Goal: Navigation & Orientation: Understand site structure

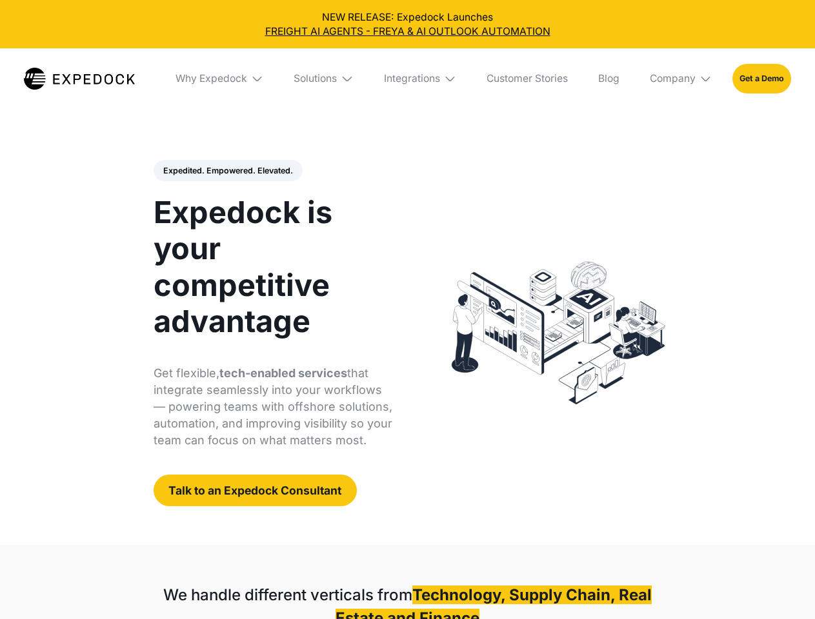
select select
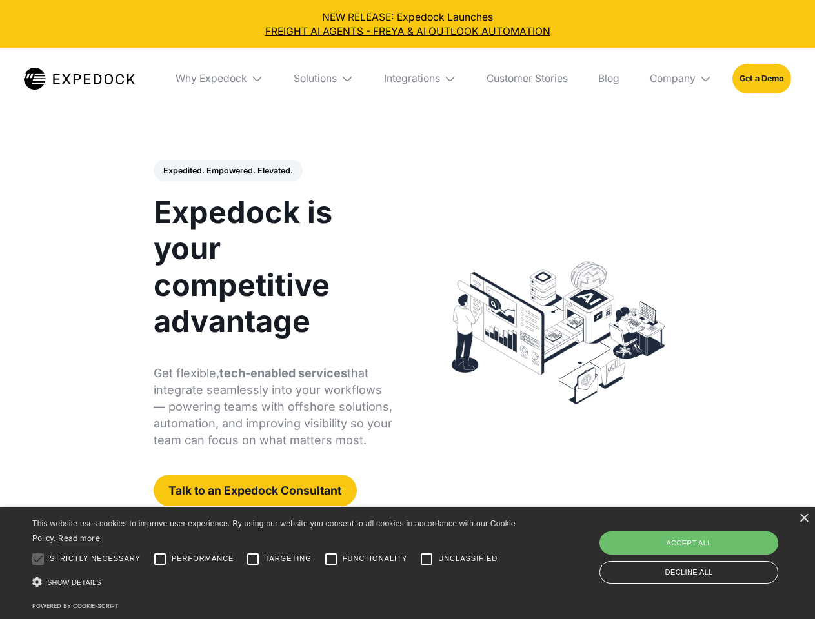
click at [407, 79] on div "Integrations" at bounding box center [412, 78] width 56 height 13
click at [220, 79] on div "Why Expedock" at bounding box center [201, 78] width 72 height 13
click at [325, 79] on div "Solutions" at bounding box center [304, 78] width 43 height 13
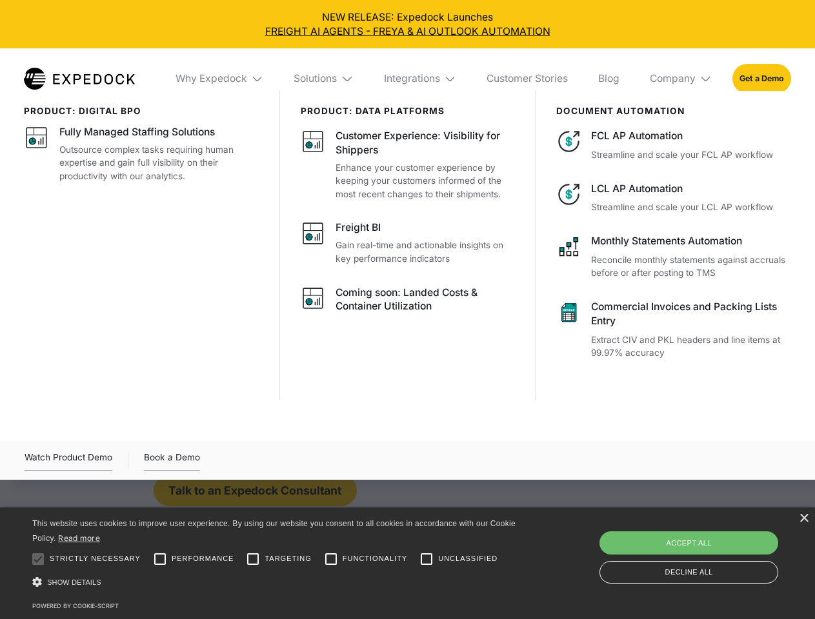
click at [421, 79] on div "Integrations" at bounding box center [412, 78] width 56 height 13
click at [681, 79] on div "Company" at bounding box center [673, 78] width 46 height 13
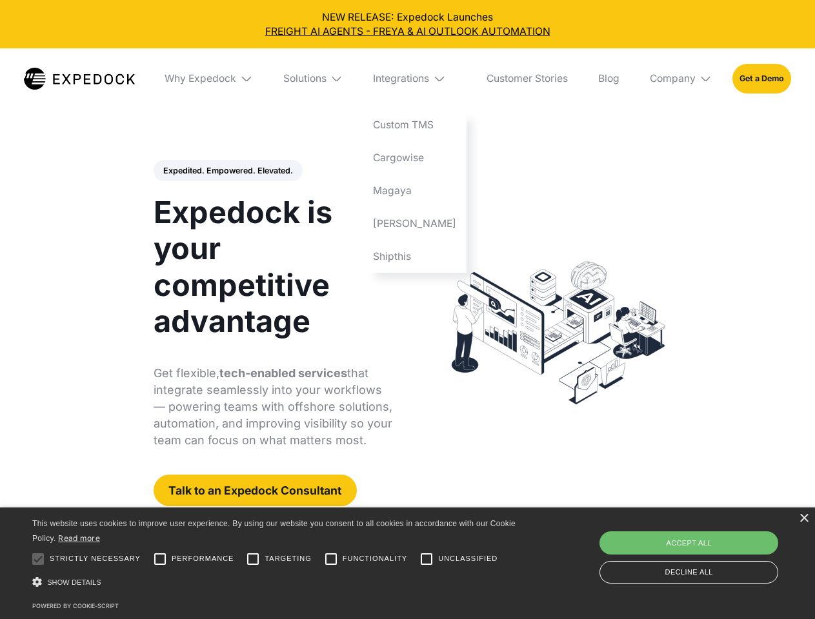
click at [227, 171] on div "Expedited. Empowered. Elevated. Automate Freight Document Extraction at 99.97% …" at bounding box center [273, 333] width 239 height 347
click at [38, 559] on div at bounding box center [38, 559] width 26 height 26
click at [160, 559] on input "Performance" at bounding box center [160, 559] width 26 height 26
checkbox input "true"
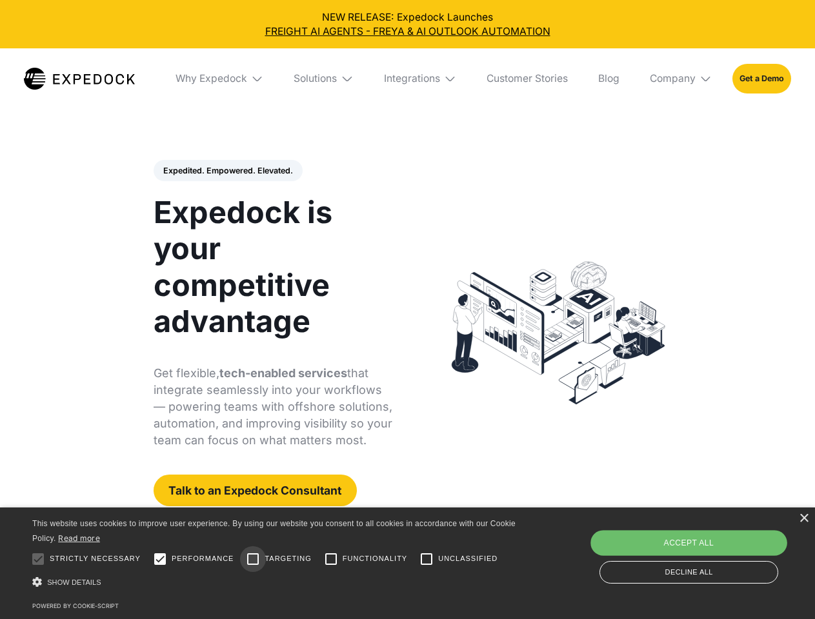
click at [253, 559] on input "Targeting" at bounding box center [253, 559] width 26 height 26
checkbox input "true"
click at [331, 559] on input "Functionality" at bounding box center [331, 559] width 26 height 26
checkbox input "true"
